Goal: Information Seeking & Learning: Learn about a topic

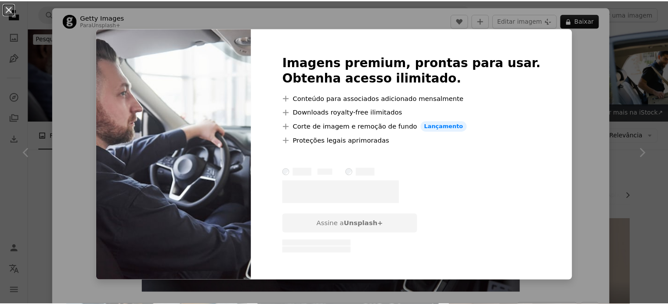
scroll to position [2503, 0]
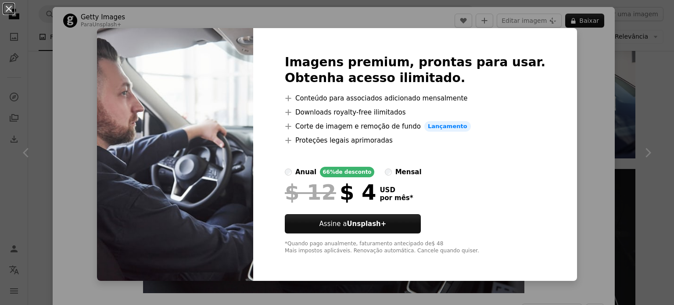
click at [603, 146] on div "An X shape Imagens premium, prontas para usar. Obtenha acesso ilimitado. A plus…" at bounding box center [337, 152] width 674 height 305
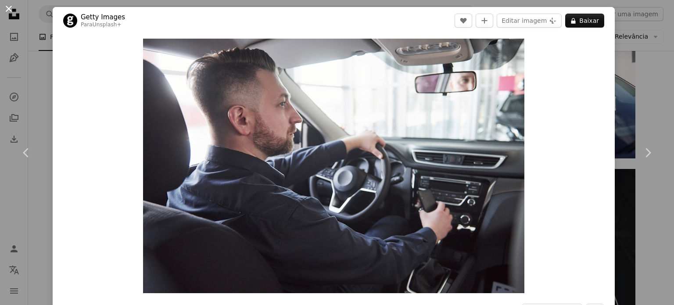
click at [10, 12] on button "An X shape" at bounding box center [9, 9] width 11 height 11
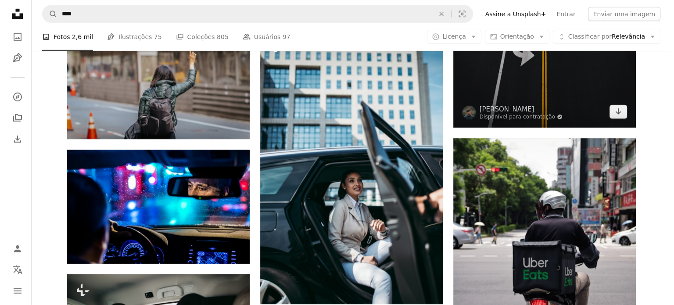
scroll to position [2810, 0]
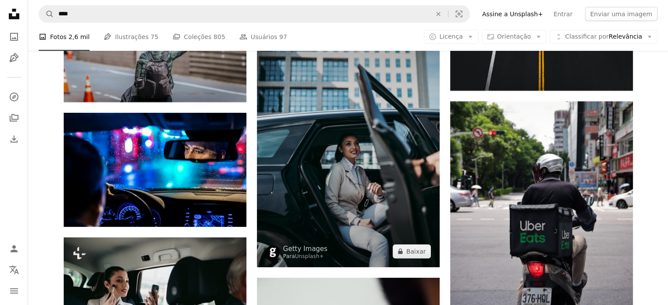
click at [397, 216] on img at bounding box center [348, 130] width 183 height 274
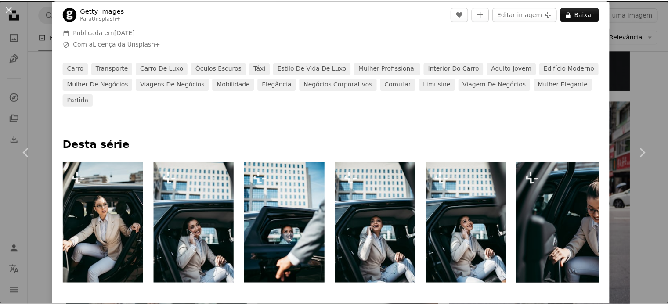
scroll to position [307, 0]
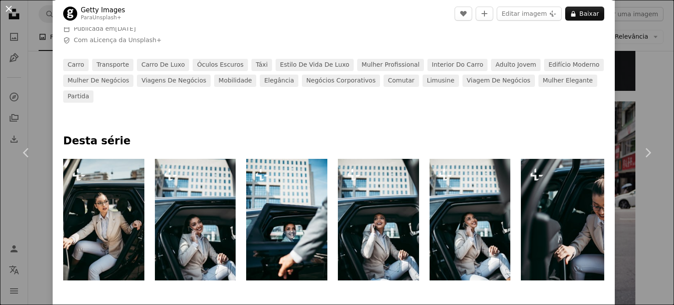
click at [14, 10] on button "An X shape" at bounding box center [9, 9] width 11 height 11
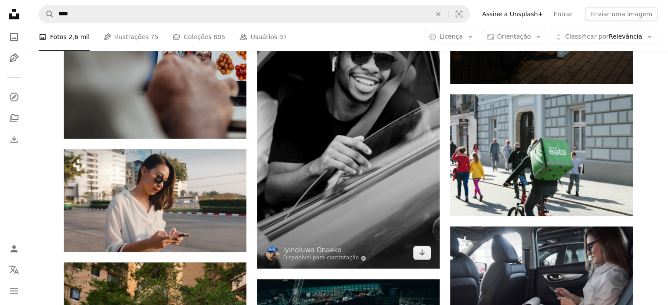
scroll to position [3732, 0]
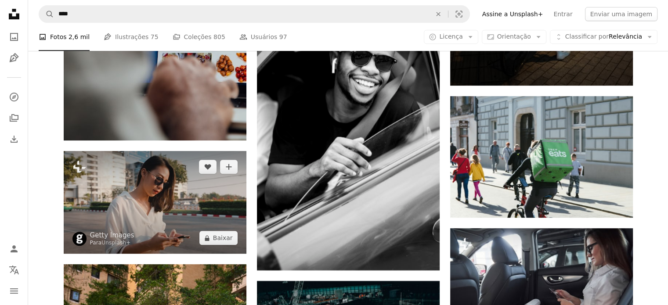
click at [162, 195] on img at bounding box center [155, 202] width 183 height 103
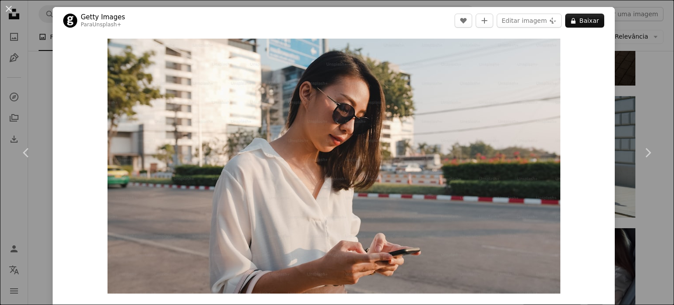
click at [639, 43] on div "An X shape Chevron left Chevron right Getty Images Para Unsplash+ A heart A plu…" at bounding box center [337, 152] width 674 height 305
